Goal: Navigation & Orientation: Find specific page/section

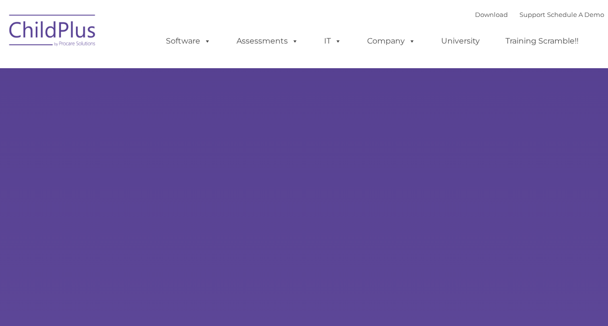
type input ""
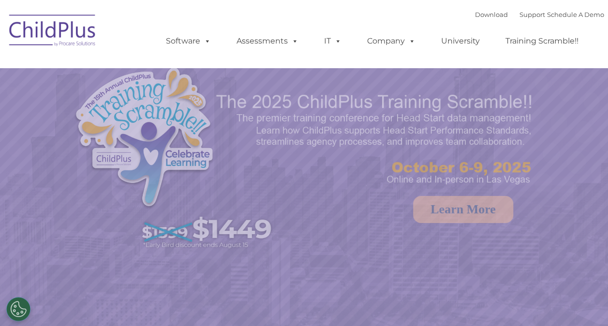
select select "MEDIUM"
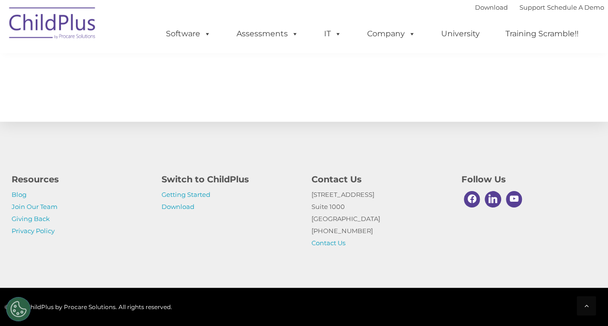
scroll to position [1135, 0]
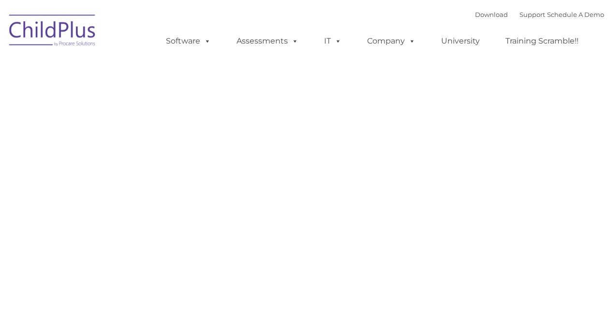
type input ""
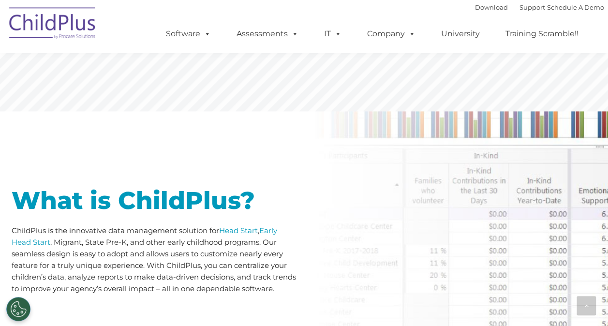
scroll to position [363, 0]
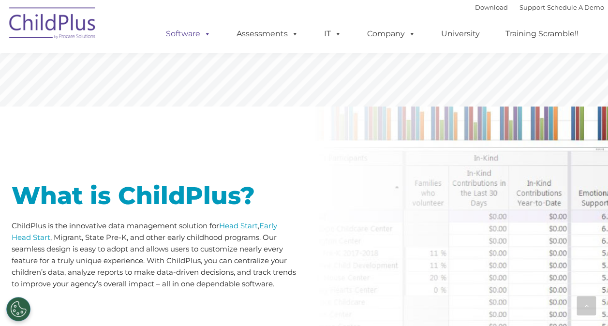
click at [200, 34] on link "Software" at bounding box center [188, 33] width 64 height 19
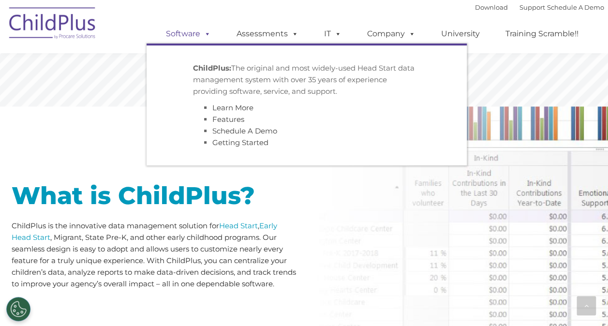
click at [200, 34] on link "Software" at bounding box center [188, 33] width 64 height 19
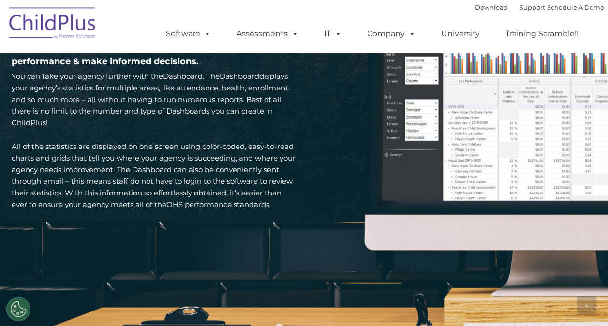
scroll to position [1435, 0]
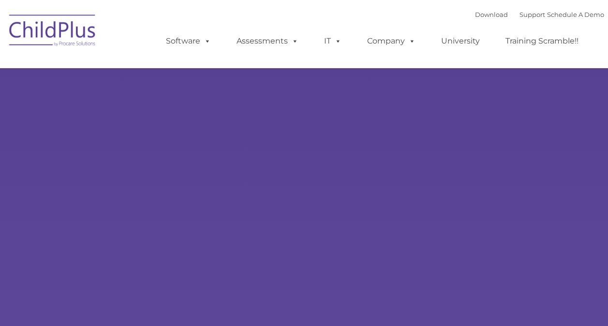
type input ""
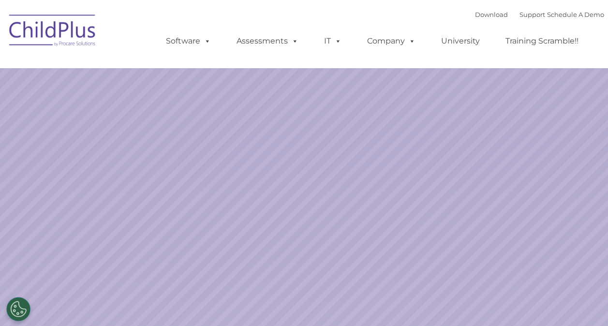
select select "MEDIUM"
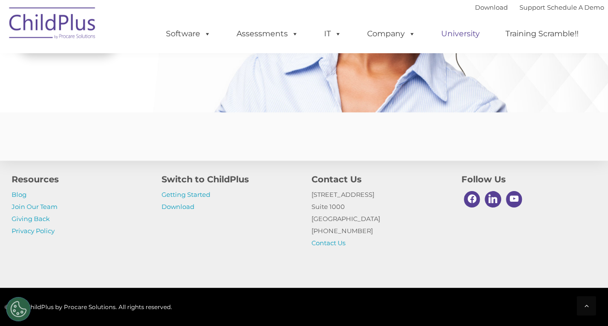
scroll to position [2412, 0]
